Goal: Information Seeking & Learning: Find specific fact

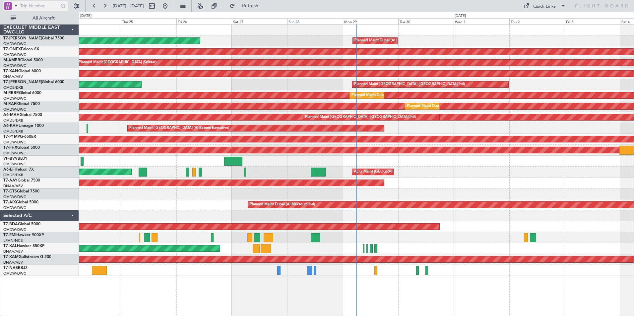
click at [14, 6] on span at bounding box center [16, 5] width 8 height 8
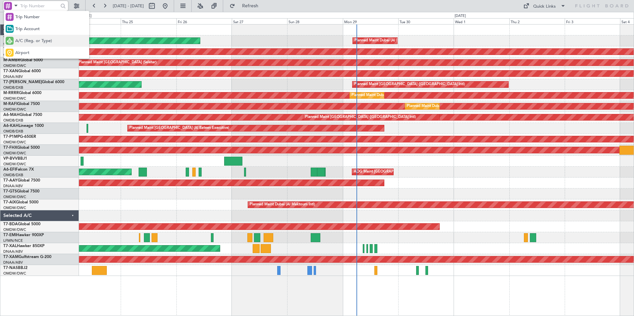
click at [29, 43] on span "A/C (Reg. or Type)" at bounding box center [33, 41] width 37 height 7
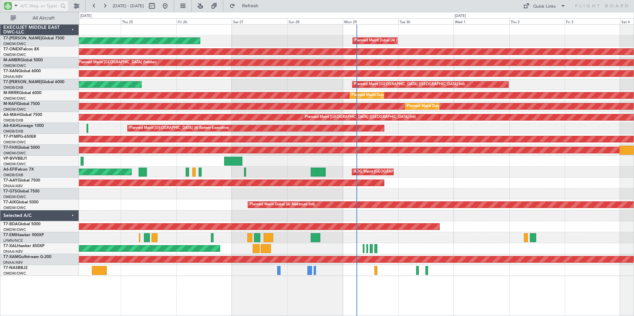
click at [37, 4] on input "text" at bounding box center [39, 6] width 38 height 10
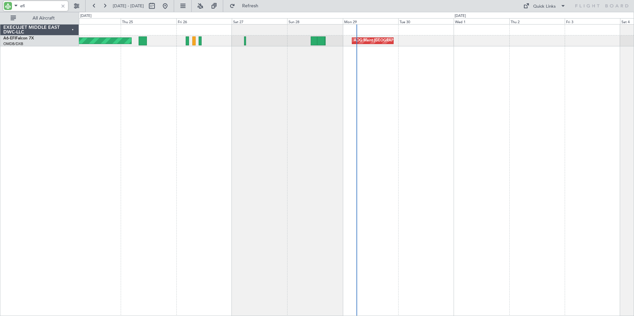
type input "efi"
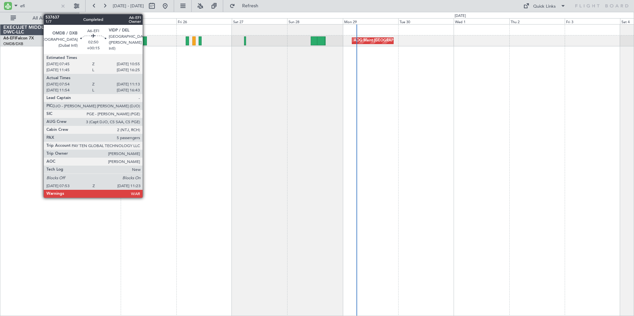
click at [146, 41] on div at bounding box center [143, 40] width 8 height 9
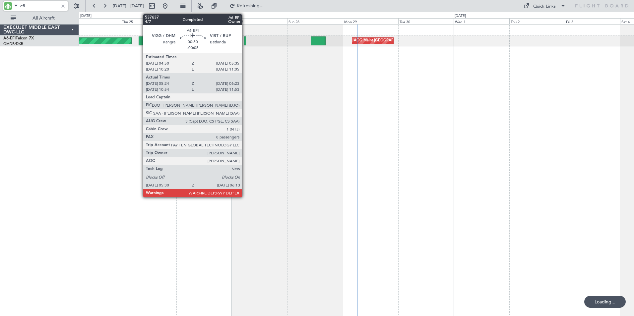
click at [245, 41] on div at bounding box center [245, 40] width 2 height 9
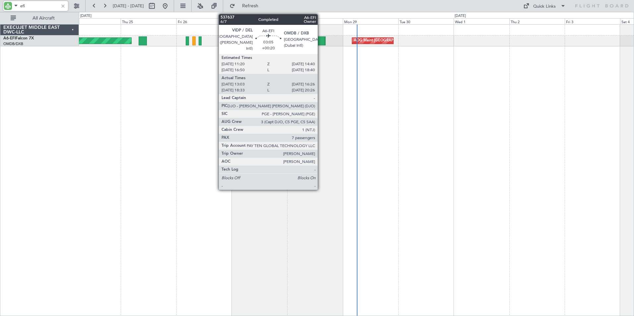
click at [321, 42] on div at bounding box center [321, 40] width 8 height 9
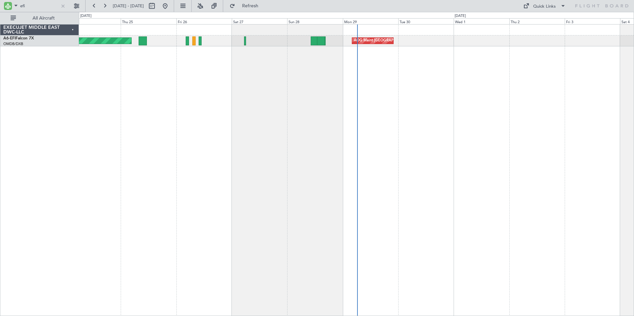
click at [596, 155] on div "AOG Maint Dubai (Dubai Intl) AOG Maint Dubai (Dubai Intl)" at bounding box center [356, 170] width 555 height 292
